Goal: Information Seeking & Learning: Find specific fact

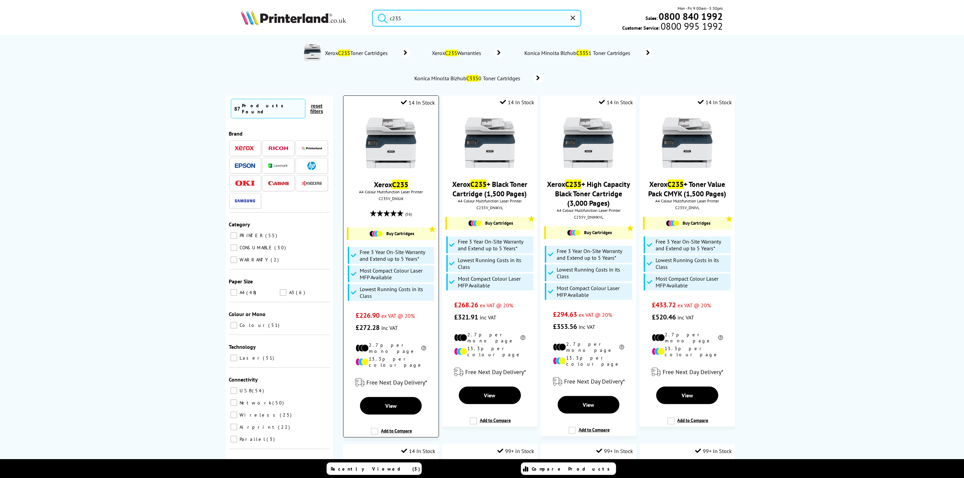
type input "c235"
click at [391, 142] on img at bounding box center [391, 143] width 51 height 51
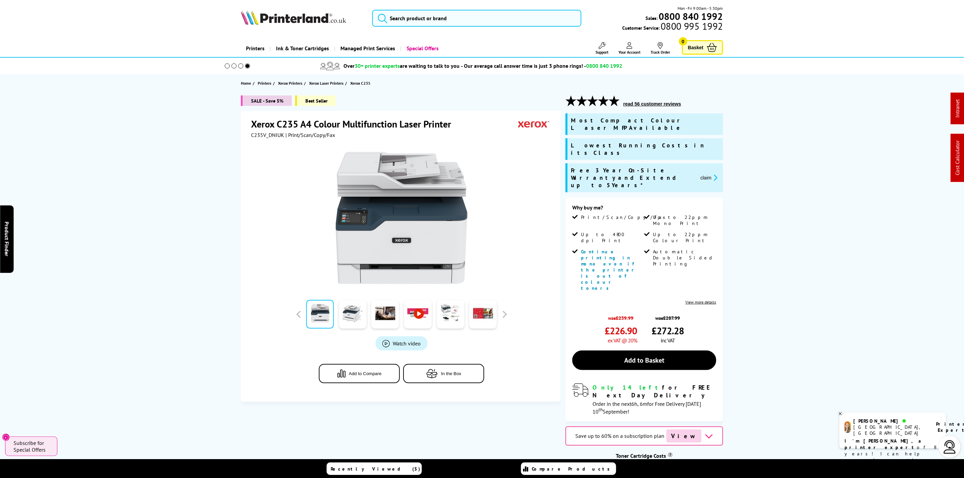
click at [270, 21] on img at bounding box center [293, 17] width 105 height 15
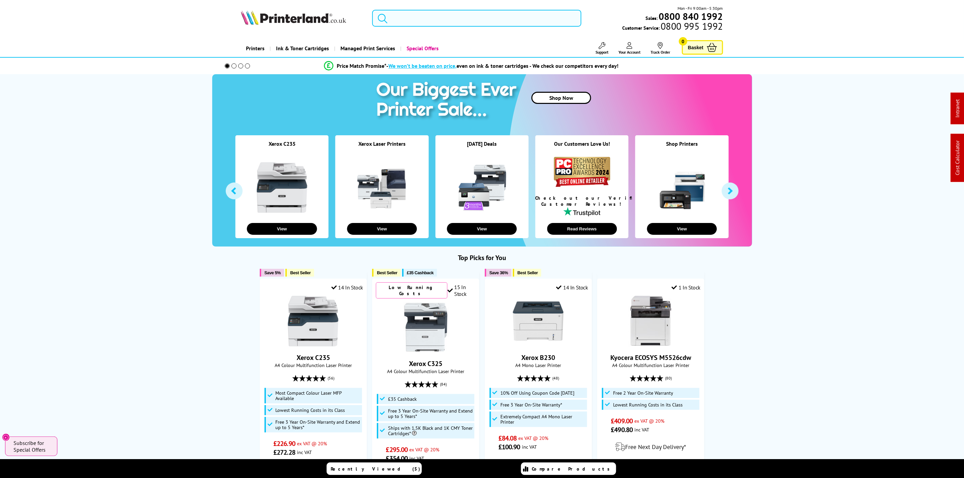
click at [413, 17] on input "search" at bounding box center [476, 18] width 209 height 17
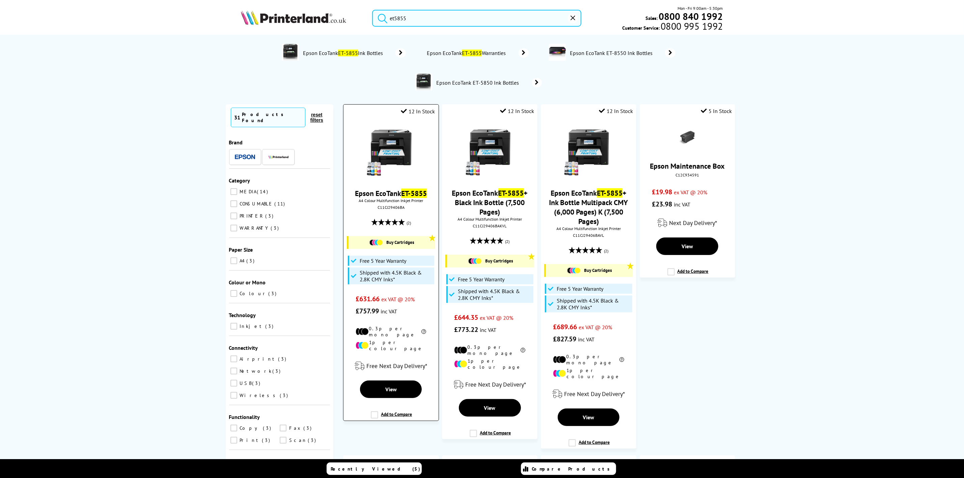
type input "et5855"
click at [373, 172] on img at bounding box center [391, 152] width 51 height 51
click at [386, 152] on img at bounding box center [391, 152] width 51 height 51
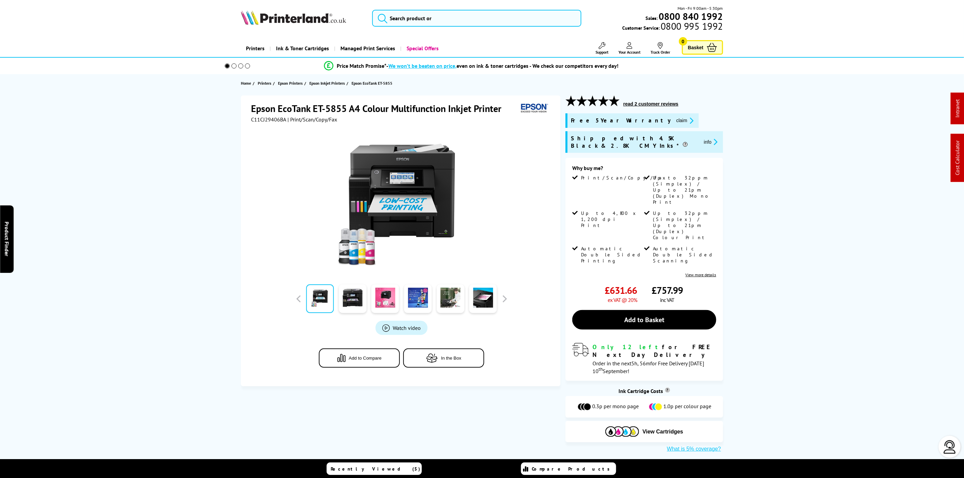
drag, startPoint x: 633, startPoint y: 122, endPoint x: 620, endPoint y: 124, distance: 13.7
click at [674, 122] on button "claim" at bounding box center [684, 121] width 21 height 8
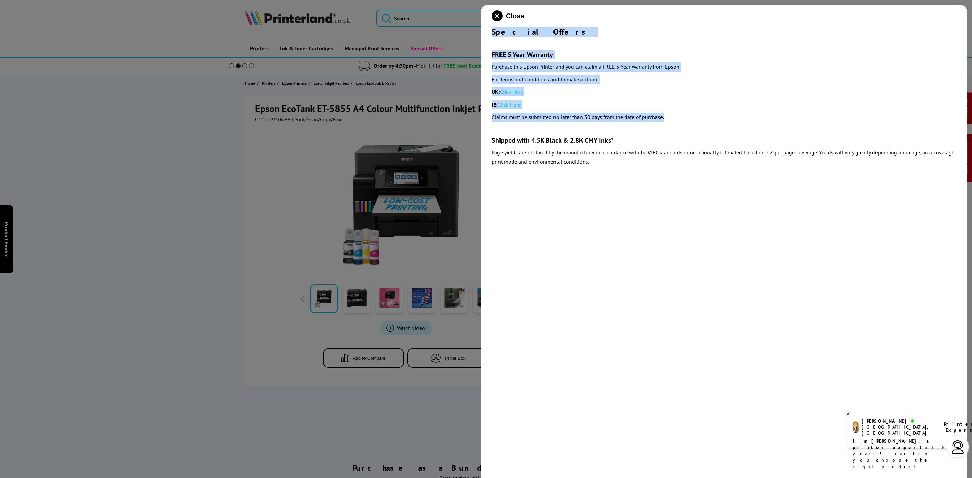
drag, startPoint x: 492, startPoint y: 29, endPoint x: 694, endPoint y: 116, distance: 219.8
click at [694, 116] on div "Close Special Offers FREE 5 Year Warranty Purchase this Epson Printer and you c…" at bounding box center [724, 244] width 486 height 478
copy div "Special Offers FREE 5 Year Warranty Purchase this Epson Printer and you can cla…"
drag, startPoint x: 505, startPoint y: 14, endPoint x: 243, endPoint y: 23, distance: 261.4
click at [504, 14] on button "Close" at bounding box center [508, 15] width 32 height 11
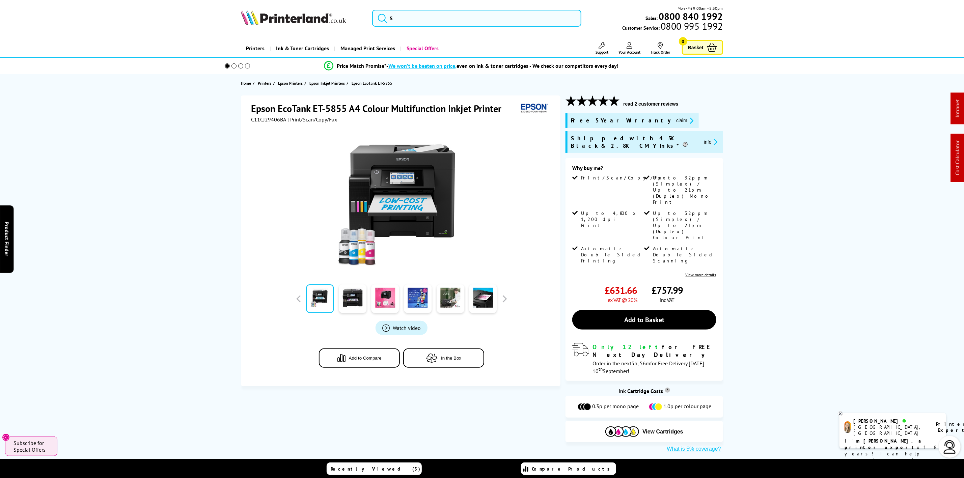
click at [293, 12] on img at bounding box center [293, 17] width 105 height 15
drag, startPoint x: 293, startPoint y: 12, endPoint x: 244, endPoint y: 0, distance: 49.8
click at [290, 10] on img at bounding box center [293, 17] width 105 height 15
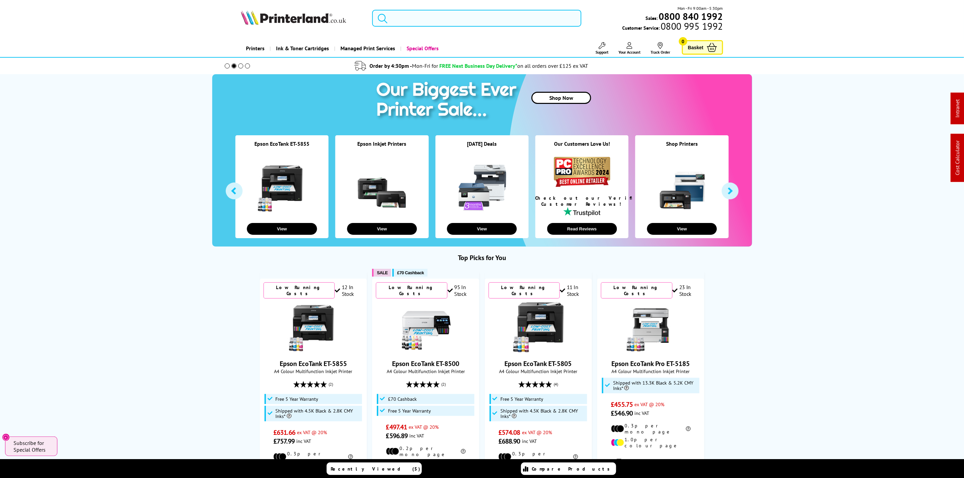
click at [449, 12] on input "search" at bounding box center [476, 18] width 209 height 17
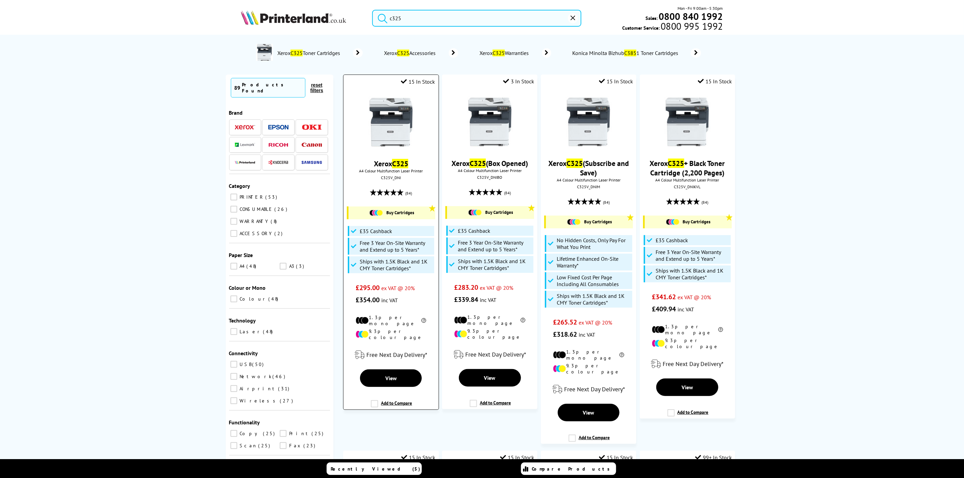
type input "c325"
click at [399, 115] on img at bounding box center [391, 122] width 51 height 51
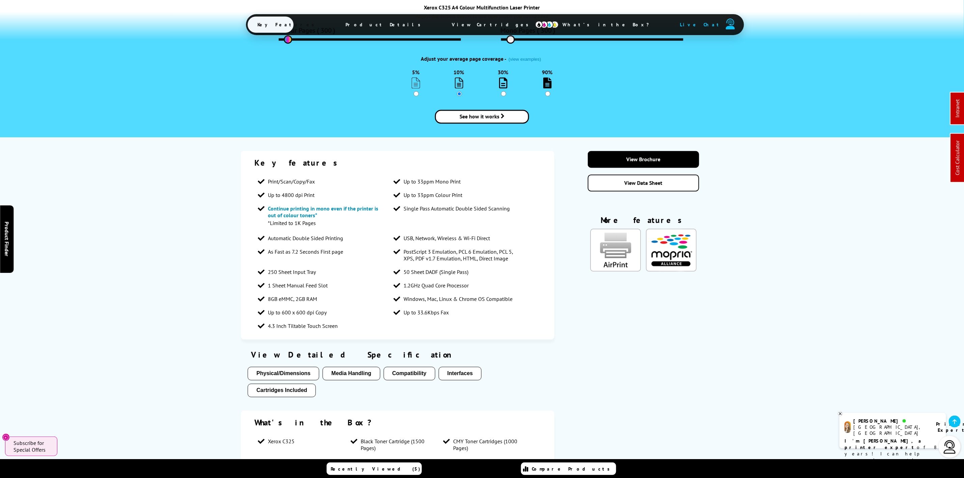
scroll to position [1114, 0]
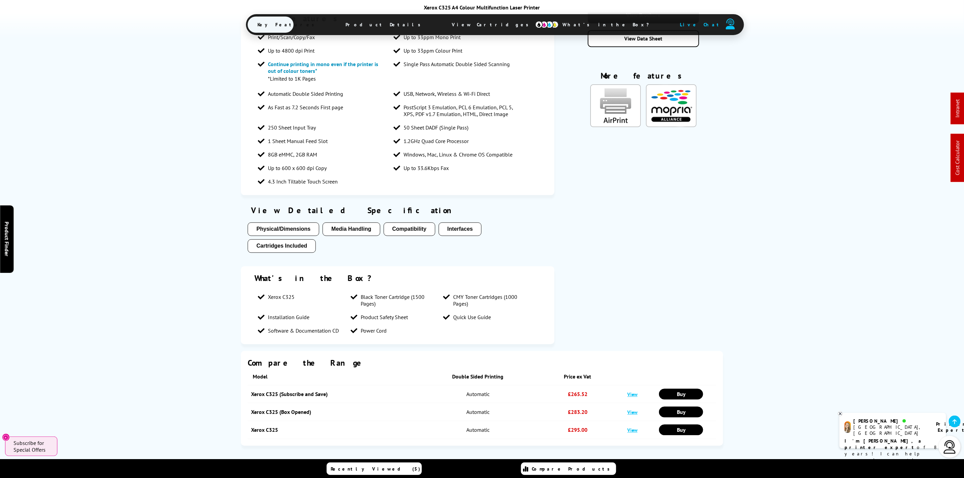
click at [474, 25] on span "View Cartridges" at bounding box center [493, 25] width 103 height 18
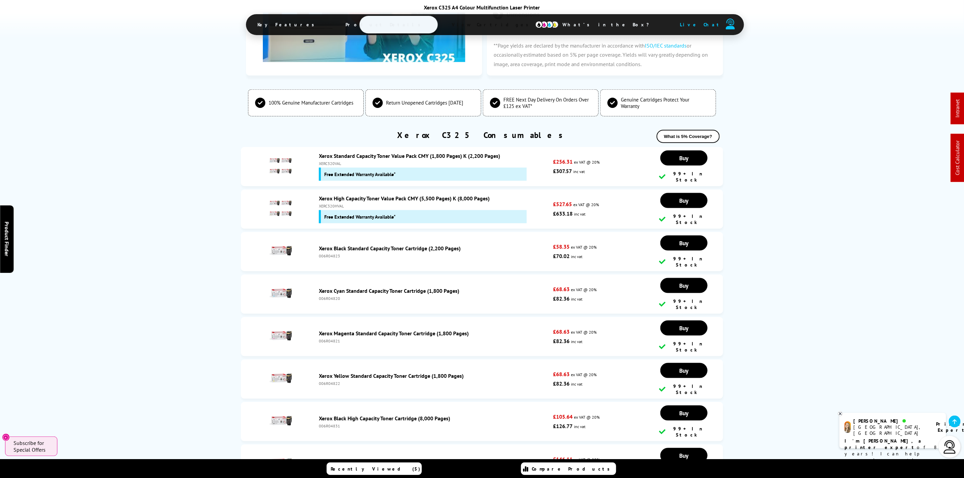
scroll to position [0, 0]
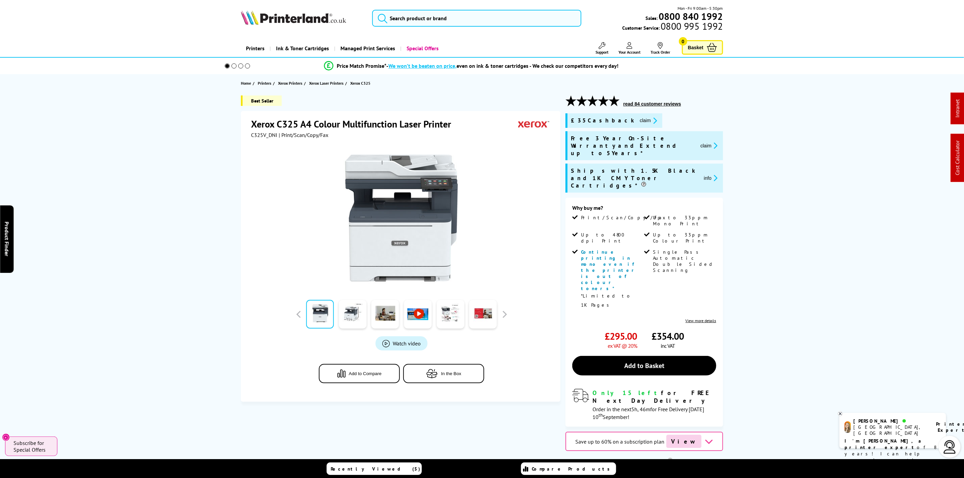
click at [299, 19] on img at bounding box center [293, 17] width 105 height 15
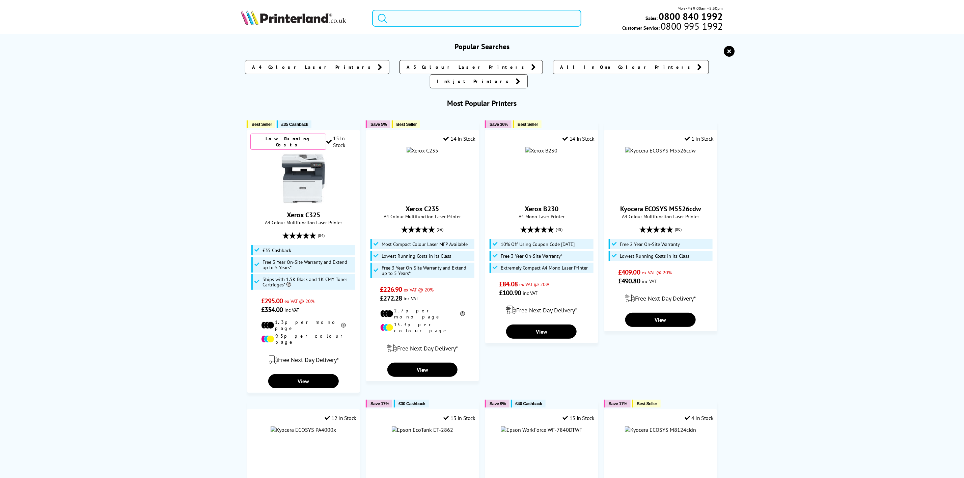
click at [396, 12] on input "search" at bounding box center [476, 18] width 209 height 17
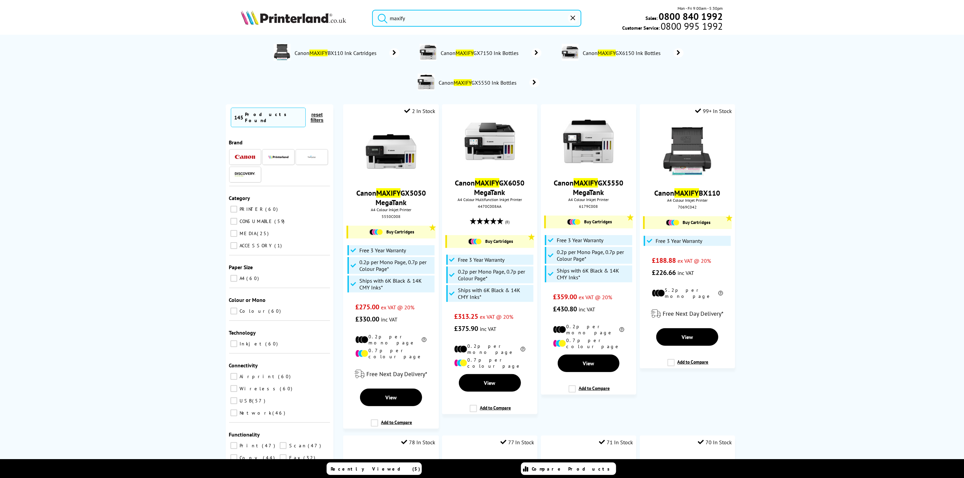
drag, startPoint x: 440, startPoint y: 20, endPoint x: 334, endPoint y: 15, distance: 106.1
click at [334, 15] on div "maxify Mon - Fri 9:00am - 5:30pm Sales: 0800 840 1992 Customer Service: 0800 99…" at bounding box center [482, 20] width 540 height 30
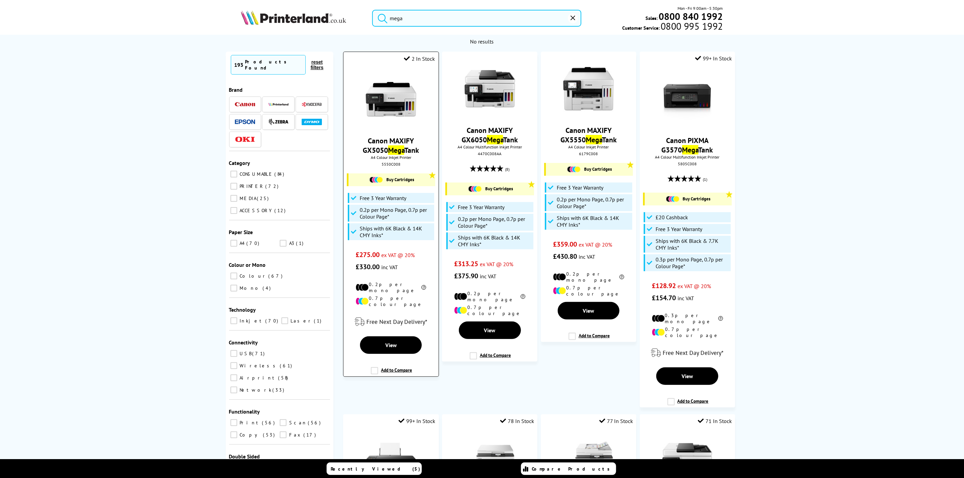
type input "mega"
click at [397, 102] on img at bounding box center [391, 99] width 51 height 51
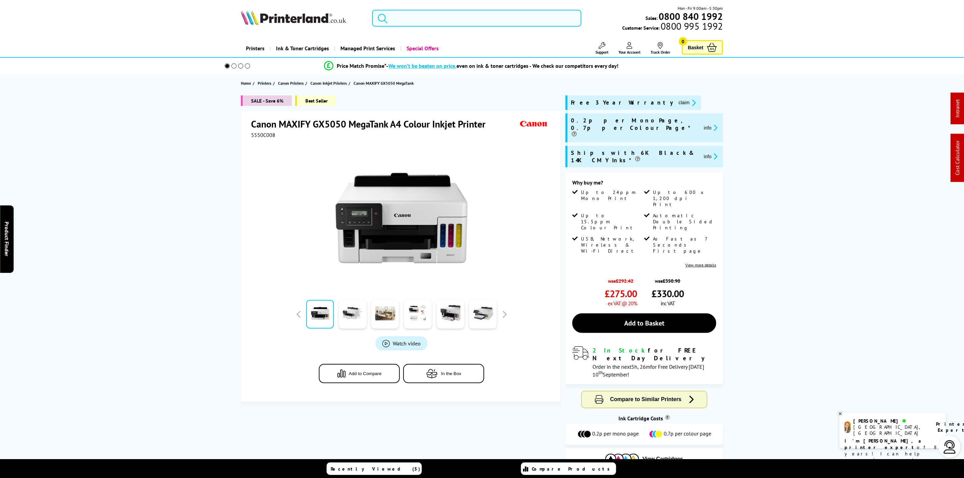
click at [420, 24] on input "search" at bounding box center [476, 18] width 209 height 17
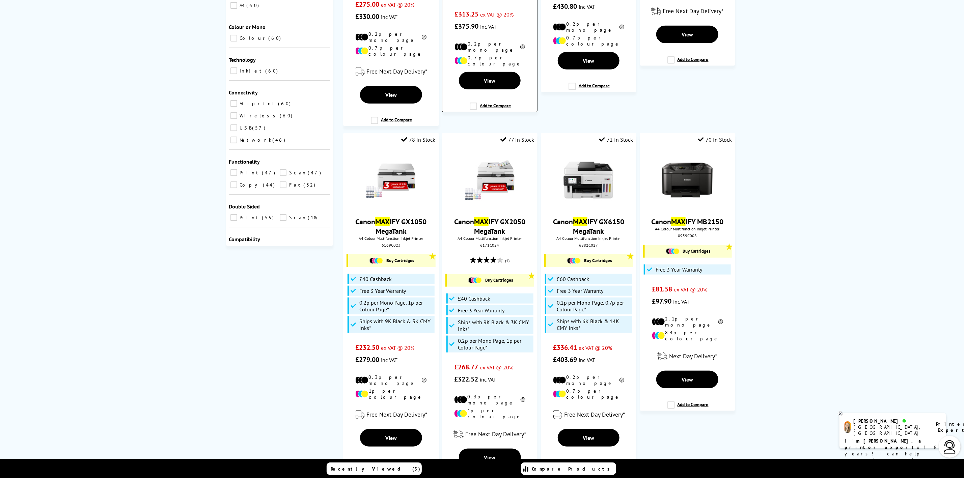
scroll to position [304, 0]
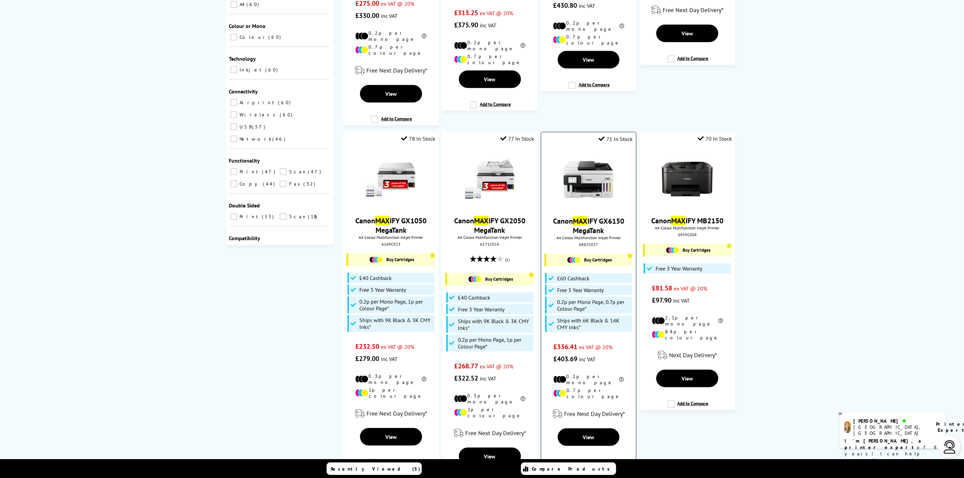
type input "max"
click at [602, 173] on img at bounding box center [588, 179] width 51 height 51
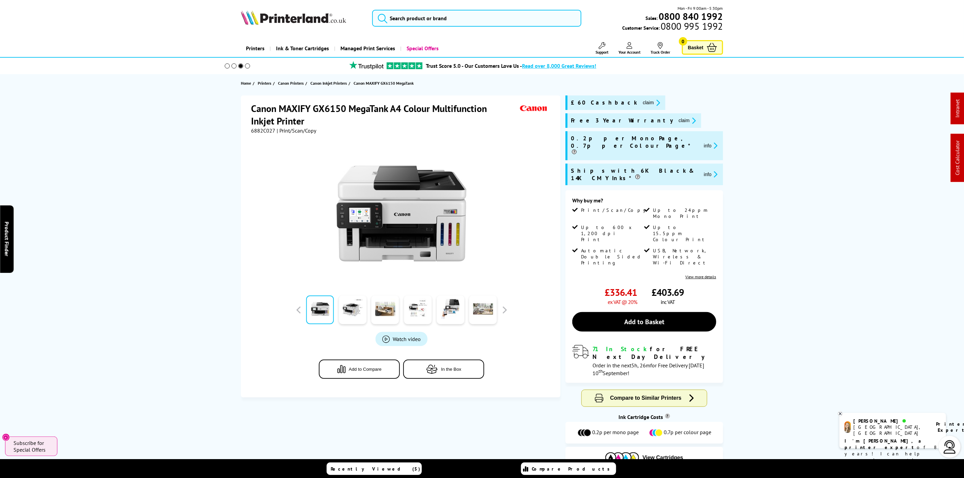
click at [295, 24] on img at bounding box center [293, 17] width 105 height 15
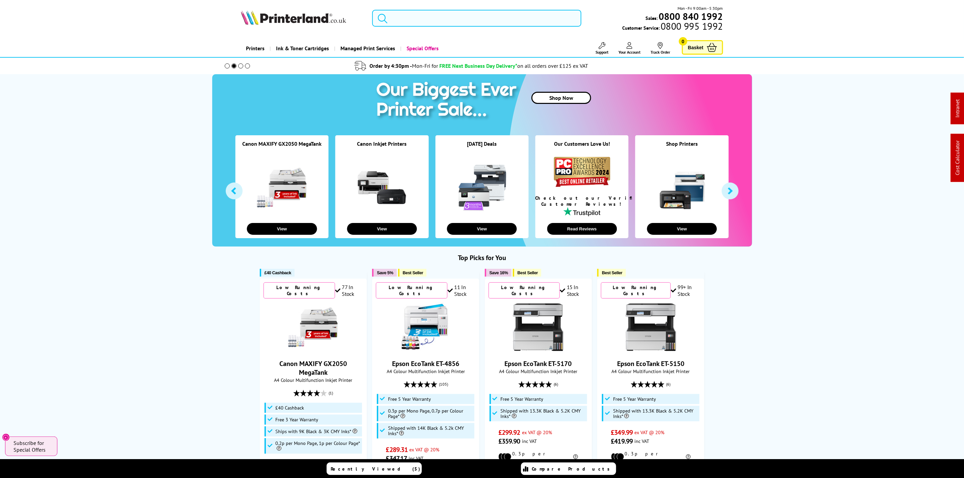
click at [489, 16] on input "search" at bounding box center [476, 18] width 209 height 17
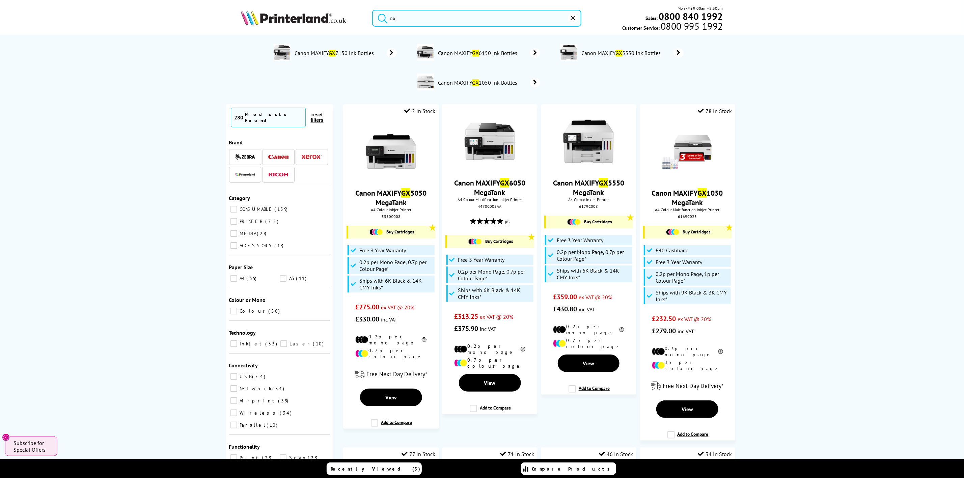
click at [432, 12] on input "gx" at bounding box center [476, 18] width 209 height 17
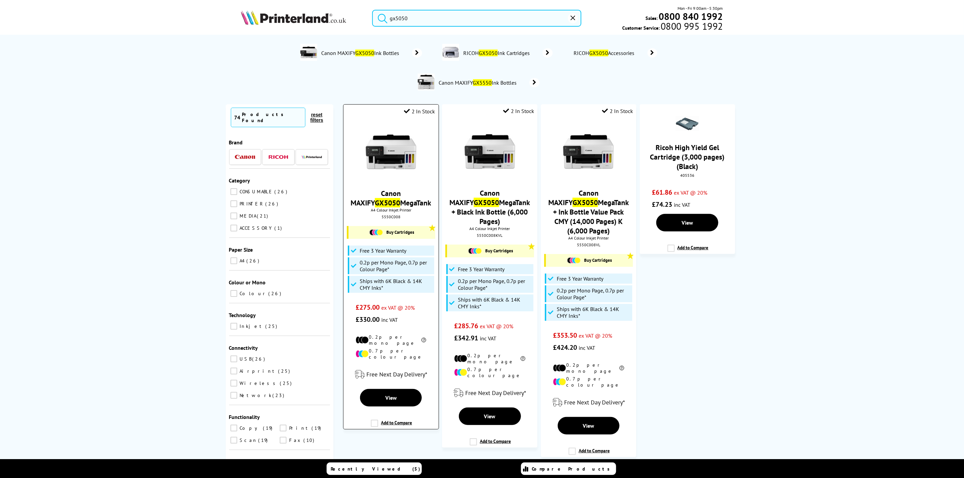
type input "gx5050"
click at [393, 139] on img at bounding box center [391, 152] width 51 height 51
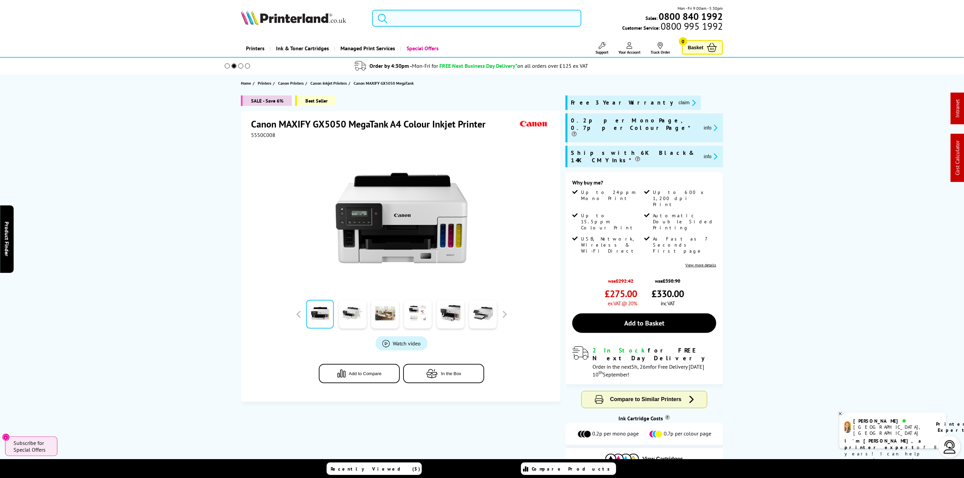
click at [446, 25] on input "search" at bounding box center [476, 18] width 209 height 17
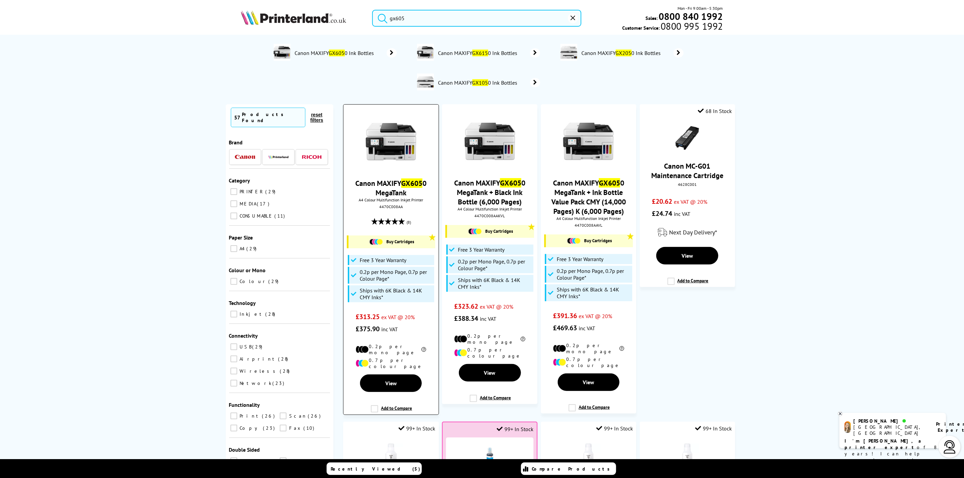
type input "gx605"
click at [396, 154] on img at bounding box center [391, 141] width 51 height 51
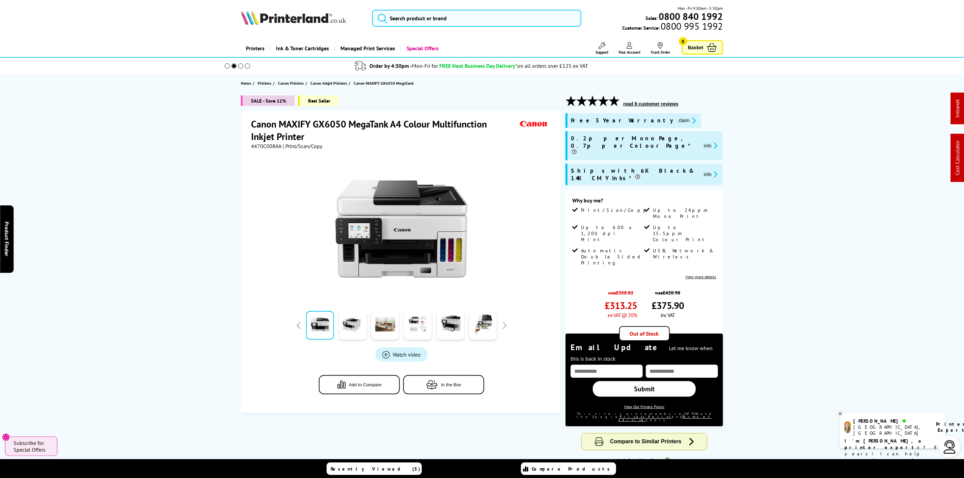
click at [291, 17] on img at bounding box center [293, 17] width 105 height 15
click at [288, 17] on img at bounding box center [293, 17] width 105 height 15
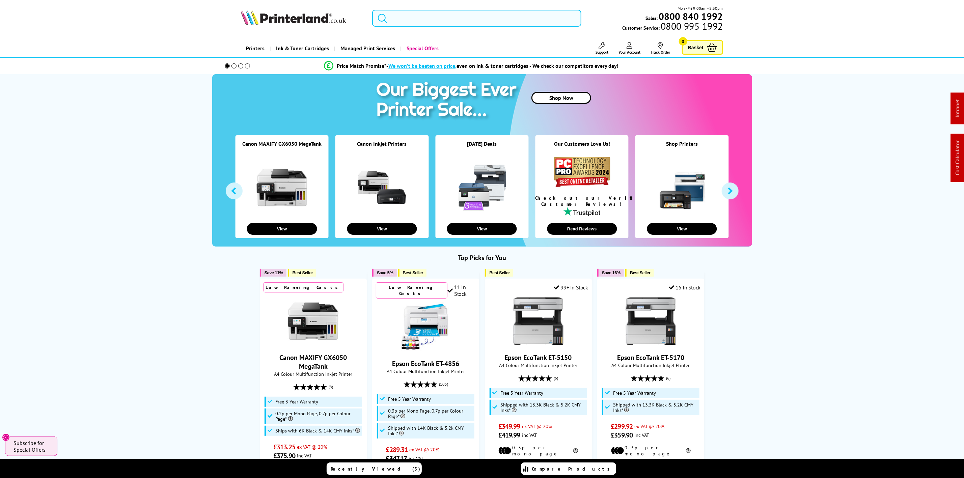
click at [407, 26] on input "search" at bounding box center [476, 18] width 209 height 17
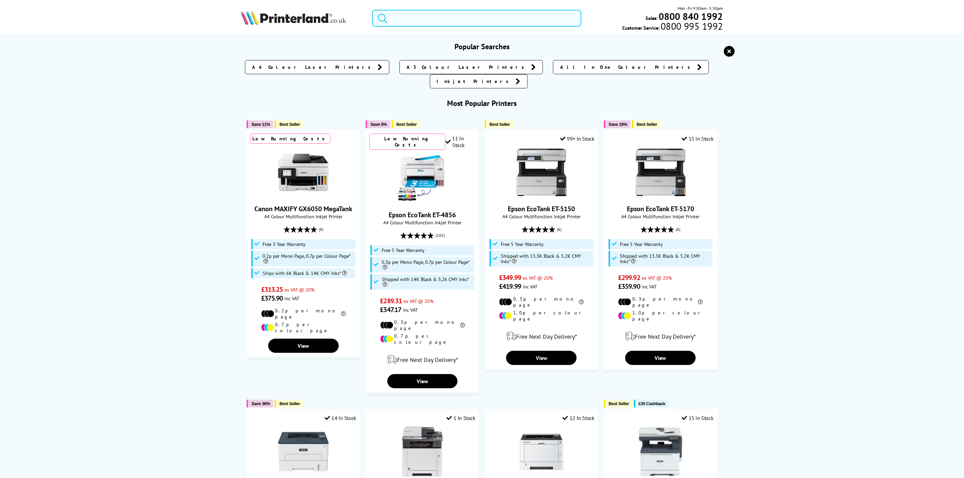
paste input "C11CK62401"
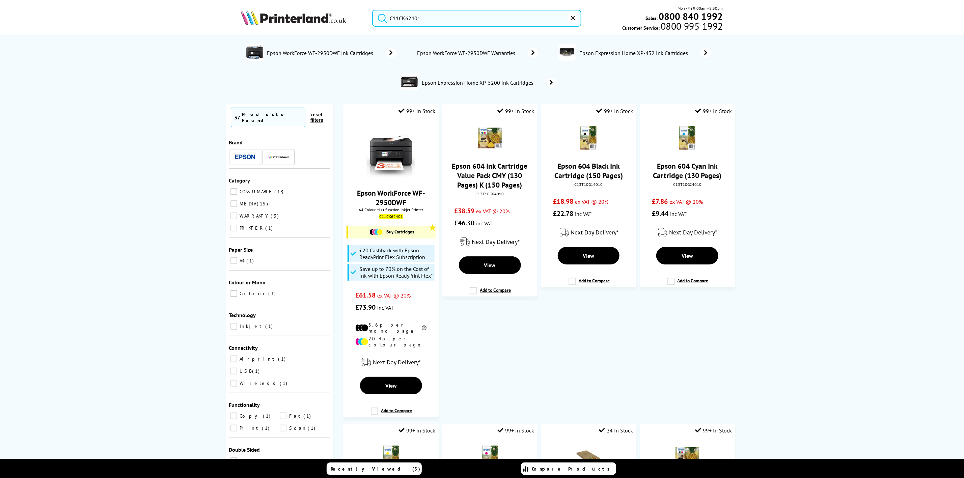
type input "C11CK62401"
click at [301, 14] on img at bounding box center [293, 17] width 105 height 15
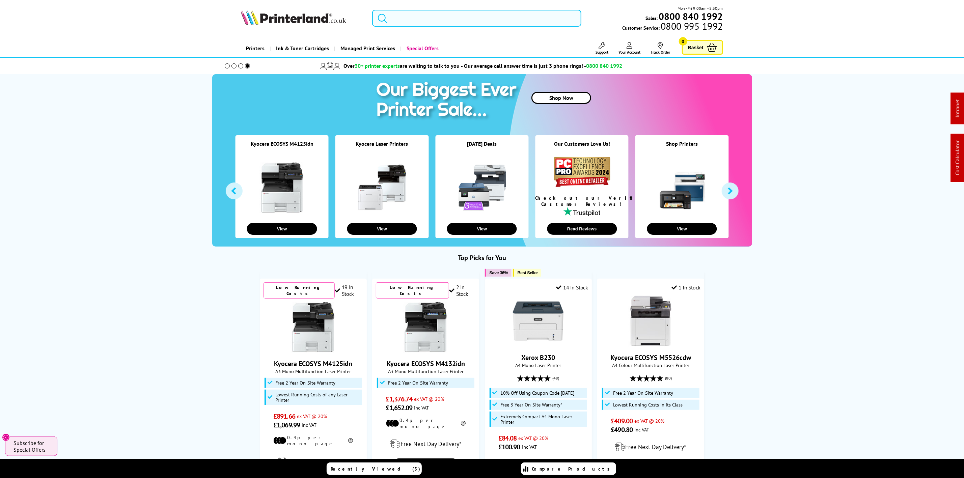
click at [437, 25] on input "search" at bounding box center [476, 18] width 209 height 17
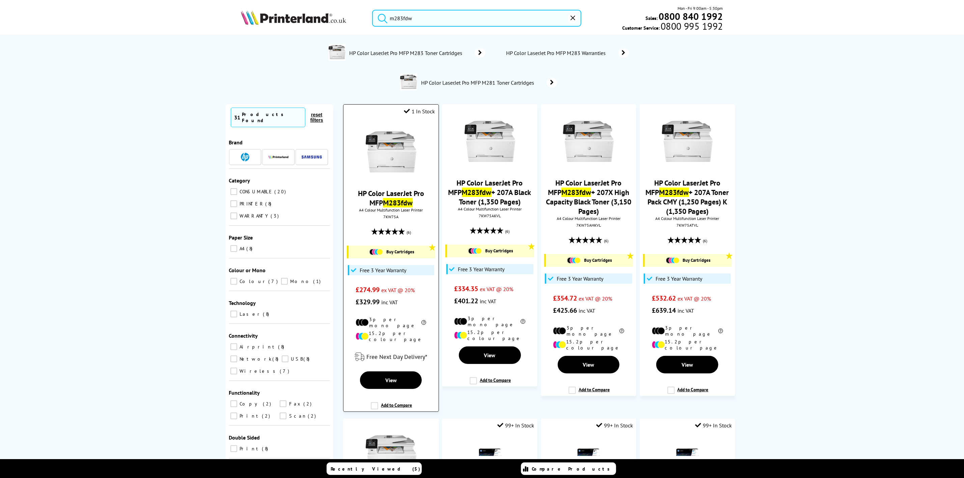
type input "m283fdw"
click at [396, 143] on img at bounding box center [391, 152] width 51 height 51
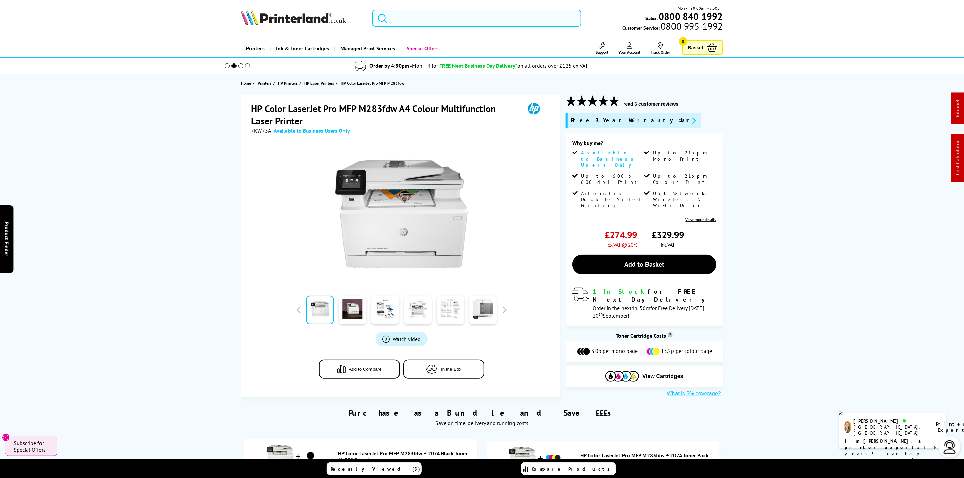
click at [434, 20] on input "search" at bounding box center [476, 18] width 209 height 17
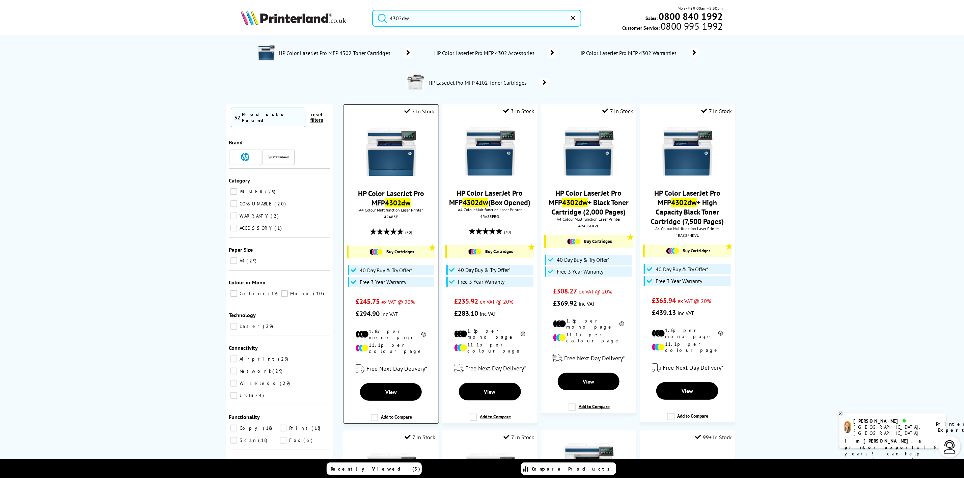
type input "4302dw"
click at [396, 151] on img at bounding box center [391, 152] width 51 height 51
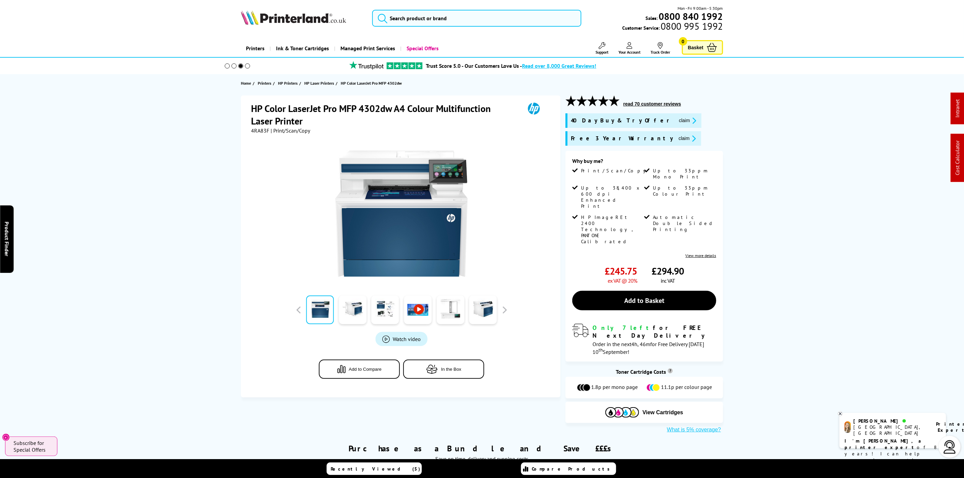
click at [260, 132] on span "4RA83F" at bounding box center [260, 130] width 18 height 7
click at [259, 131] on span "4RA83F" at bounding box center [260, 130] width 18 height 7
click at [261, 131] on span "4RA83F" at bounding box center [260, 130] width 18 height 7
click at [258, 132] on span "4RA83F" at bounding box center [260, 130] width 18 height 7
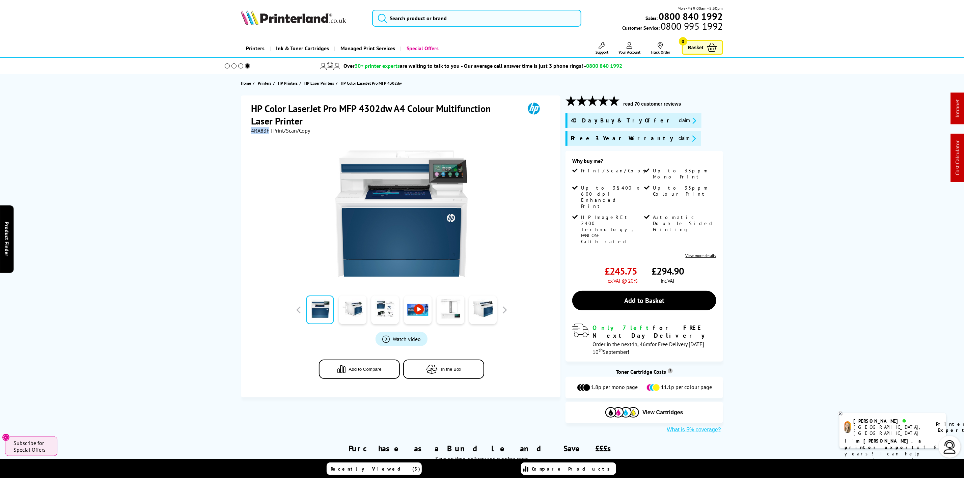
copy span "4RA83F"
drag, startPoint x: 462, startPoint y: 26, endPoint x: 282, endPoint y: 6, distance: 180.4
click at [270, 8] on div "Mon - Fri 9:00am - 5:30pm Sales: 0800 840 1992 Customer Service: 0800 995 1992" at bounding box center [482, 20] width 540 height 30
paste input "C11CJ05403CA"
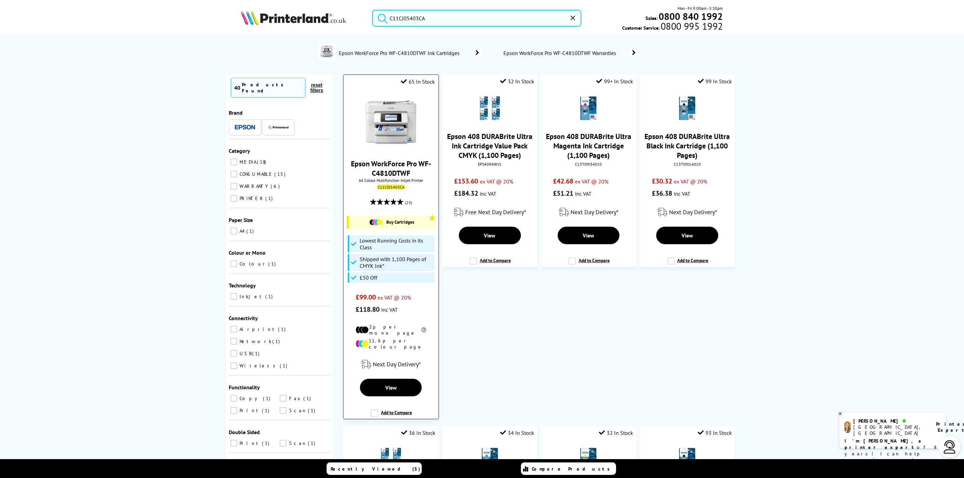
type input "C11CJ05403CA"
click at [405, 116] on img at bounding box center [391, 122] width 51 height 51
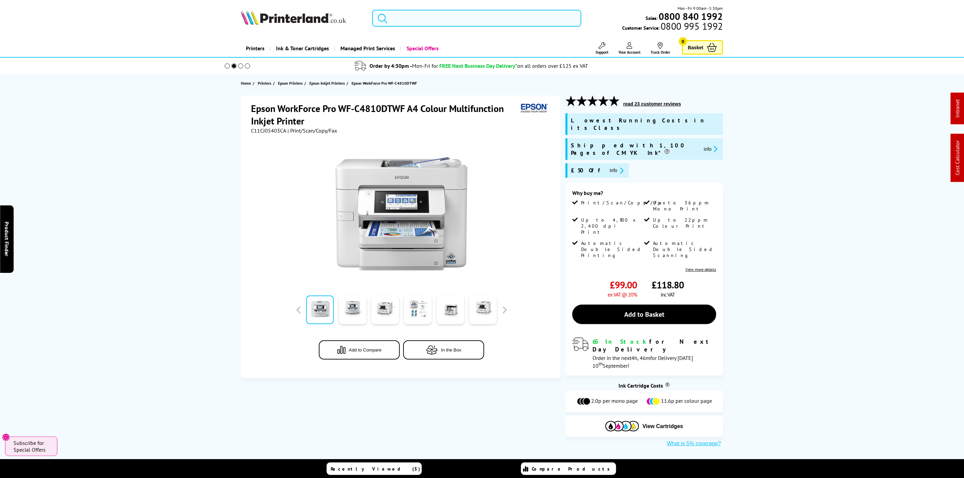
click at [446, 18] on input "search" at bounding box center [476, 18] width 209 height 17
paste input "1102YK3NL0"
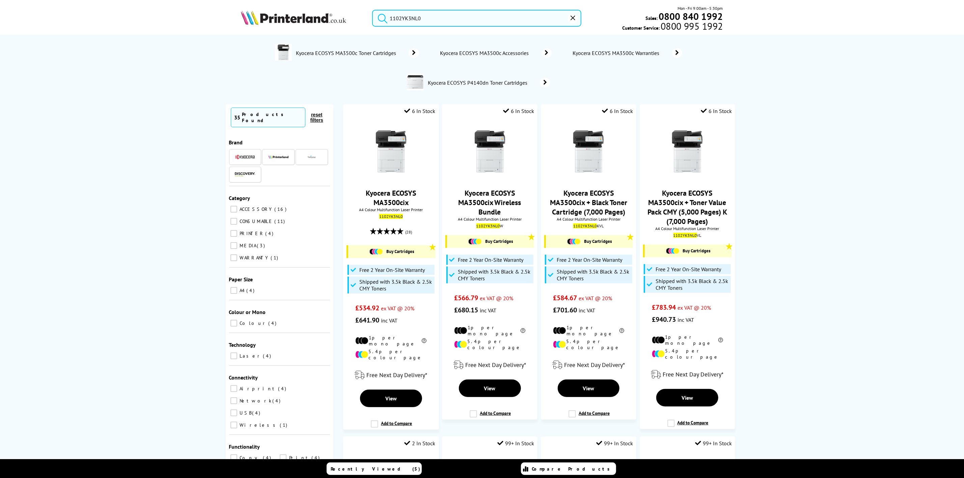
type input "1102YK3NL0"
click at [271, 16] on img at bounding box center [293, 17] width 105 height 15
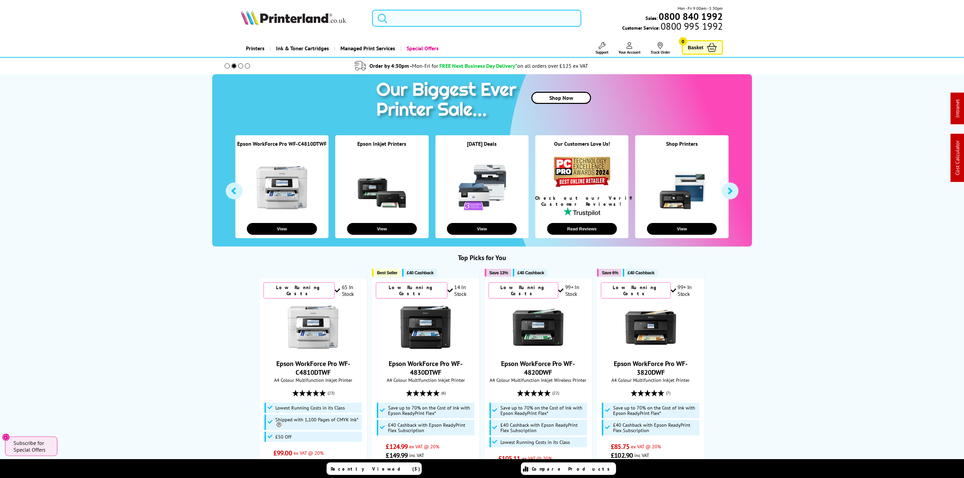
click at [473, 15] on input "search" at bounding box center [476, 18] width 209 height 17
paste input "C11CJ05403CA"
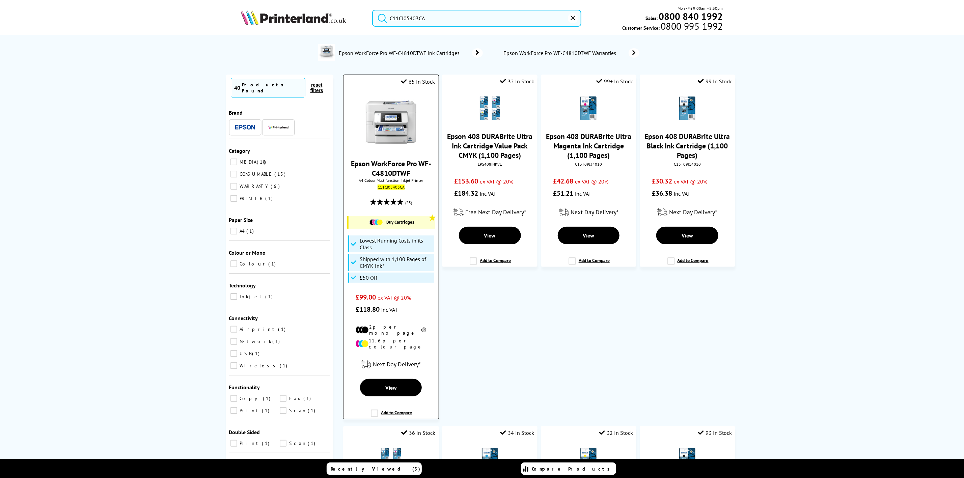
type input "C11CJ05403CA"
click at [405, 116] on img at bounding box center [391, 122] width 51 height 51
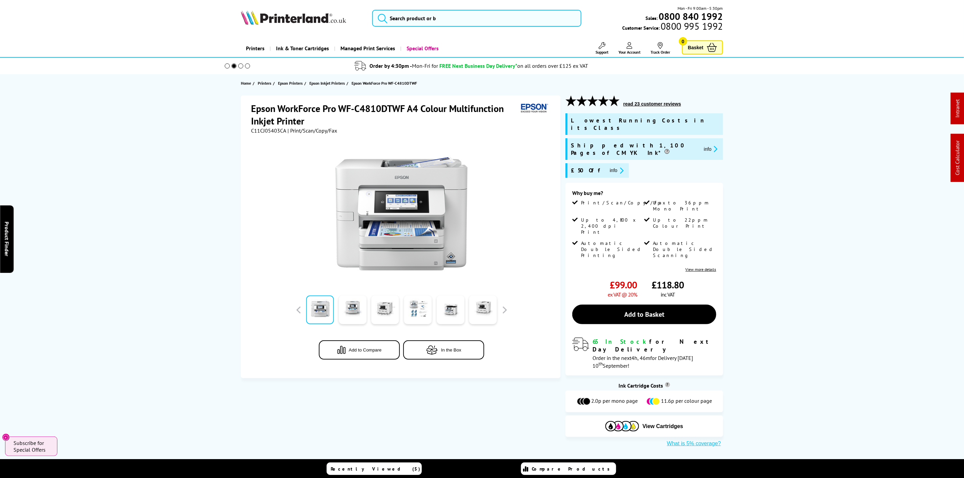
drag, startPoint x: 419, startPoint y: 33, endPoint x: 437, endPoint y: 21, distance: 21.7
click at [420, 33] on div "Mon - Fri 9:00am - 5:30pm Sales: 0800 840 1992 Customer Service: 0800 995 1992" at bounding box center [482, 20] width 540 height 30
click at [437, 21] on input "search" at bounding box center [476, 18] width 209 height 17
paste input "C11CJ05403CA"
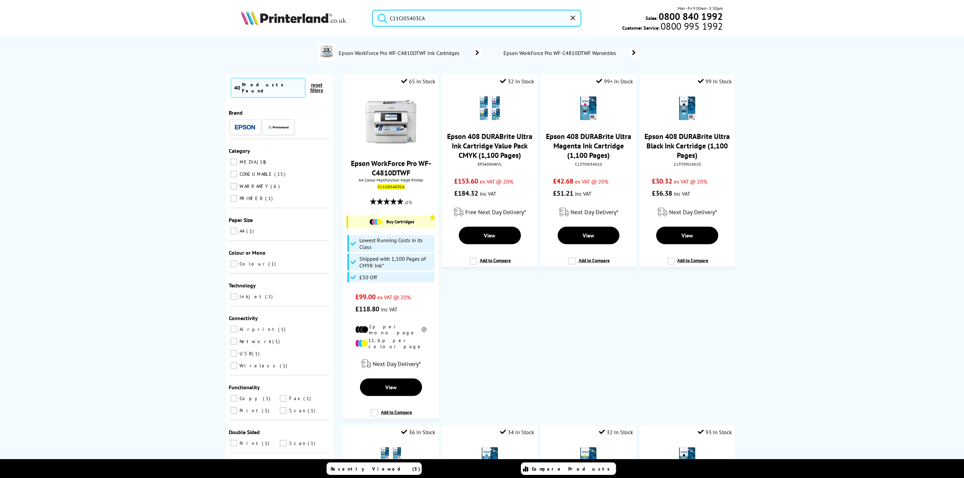
type input "C11CJ05403CA"
click at [328, 20] on img at bounding box center [293, 17] width 105 height 15
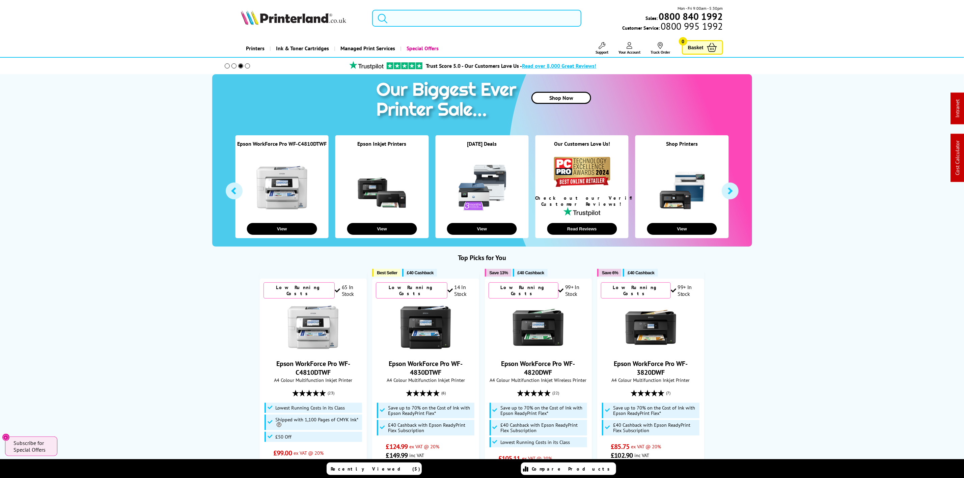
click at [430, 16] on input "search" at bounding box center [476, 18] width 209 height 17
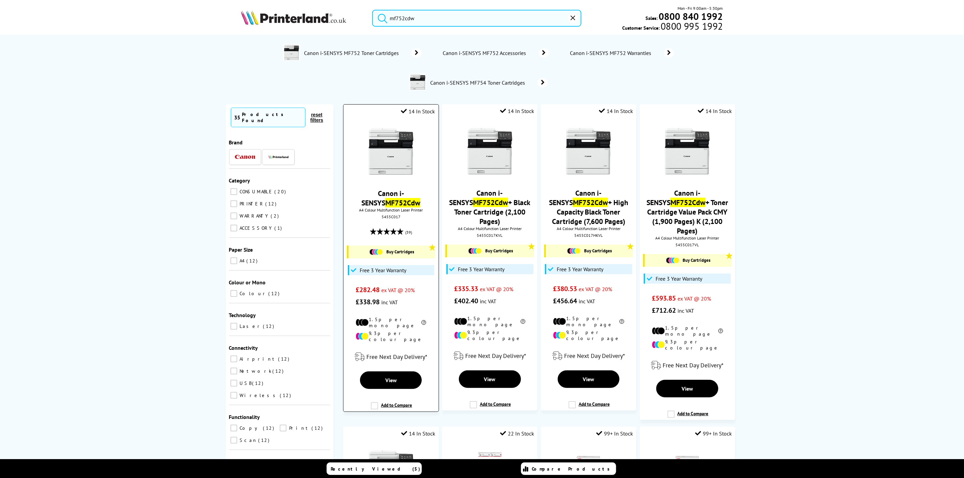
click at [386, 223] on div "Canon i-SENSYS MF752Cdw A4 Colour Multifunction Laser Printer 5455C017 (39) Buy…" at bounding box center [391, 214] width 88 height 188
click at [387, 219] on div "5455C017" at bounding box center [391, 216] width 85 height 5
copy div "5455C017"
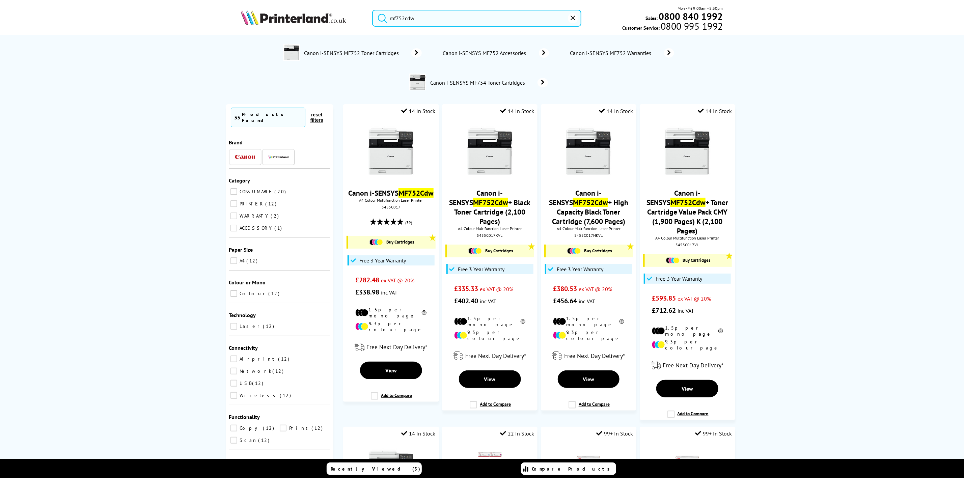
click at [443, 14] on input "mf752cdw" at bounding box center [476, 18] width 209 height 17
drag, startPoint x: 449, startPoint y: 18, endPoint x: 292, endPoint y: 2, distance: 157.7
click at [292, 2] on header "mf752cdw Mon - Fri 9:00am - 5:30pm Sales: 0800 840 1992 Customer Service: 0800 …" at bounding box center [482, 29] width 964 height 58
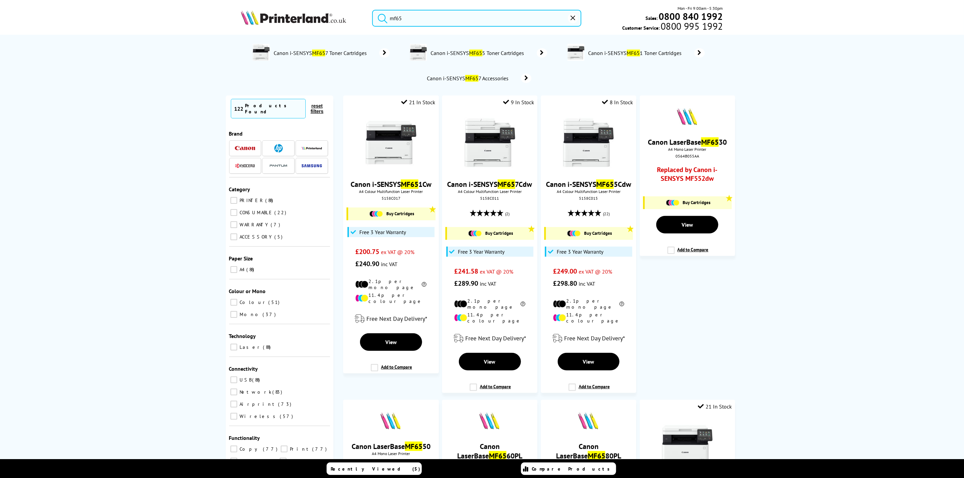
type input "mf65"
drag, startPoint x: 429, startPoint y: 21, endPoint x: 300, endPoint y: 11, distance: 128.9
click at [309, 11] on div "mf65 Mon - Fri 9:00am - 5:30pm Sales: 0800 840 1992 Customer Service: 0800 995 …" at bounding box center [482, 20] width 540 height 30
click at [291, 12] on img at bounding box center [293, 17] width 105 height 15
